Goal: Find specific page/section: Find specific page/section

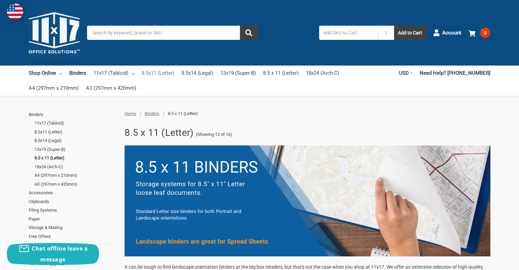
click at [158, 72] on link "8.5x11 (Letter)" at bounding box center [158, 72] width 33 height 15
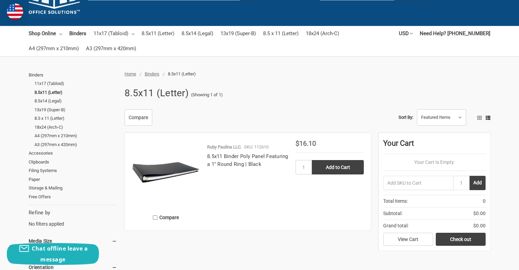
scroll to position [39, 0]
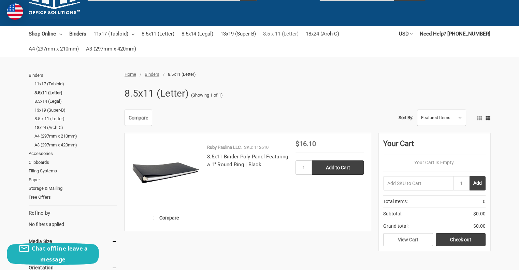
click at [293, 31] on link "8.5 x 11 (Letter)" at bounding box center [280, 33] width 35 height 15
